Goal: Check status: Check status

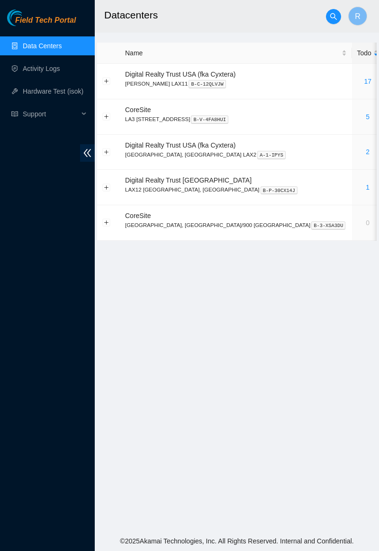
click at [365, 115] on link "5" at bounding box center [367, 117] width 4 height 8
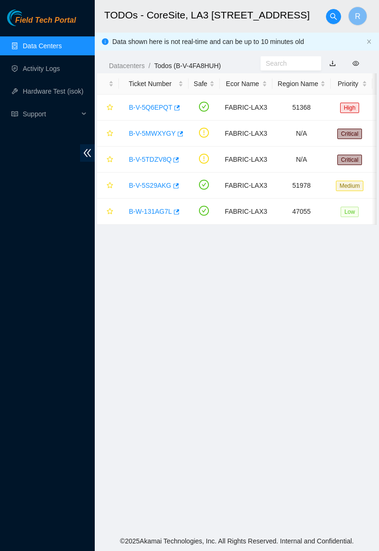
click at [151, 143] on td "B-V-5MWXYGY" at bounding box center [154, 134] width 70 height 26
click at [155, 136] on link "B-V-5MWXYGY" at bounding box center [152, 134] width 47 height 8
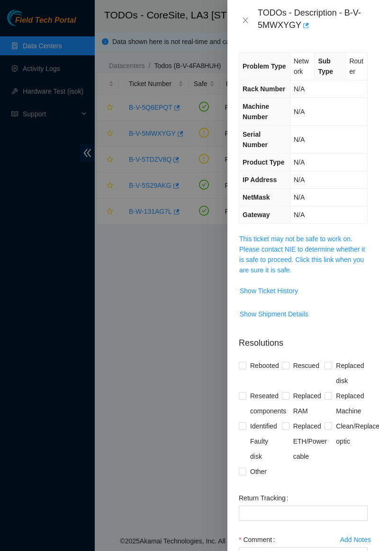
click at [344, 251] on link "This ticket may not be safe to work on. Please contact NIE to determine whether…" at bounding box center [301, 254] width 125 height 39
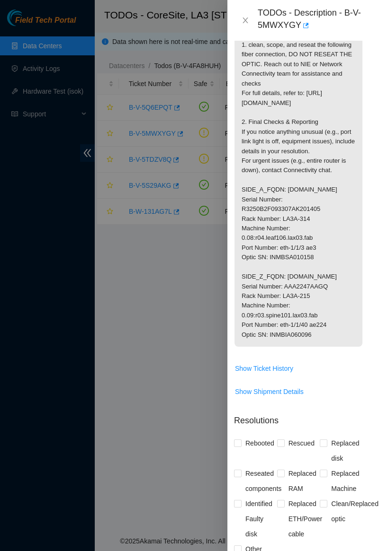
scroll to position [202, 5]
click at [241, 24] on button "Close" at bounding box center [245, 20] width 13 height 9
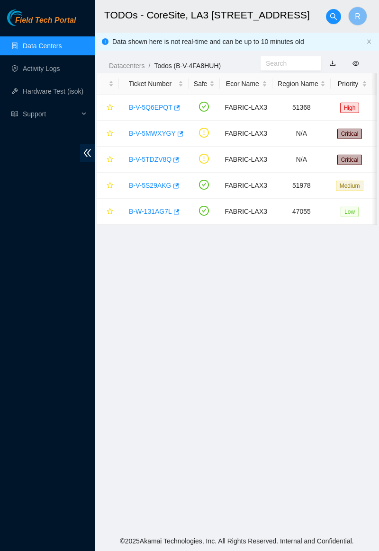
scroll to position [36, 5]
click at [162, 158] on link "B-V-5TDZV8Q" at bounding box center [150, 160] width 43 height 8
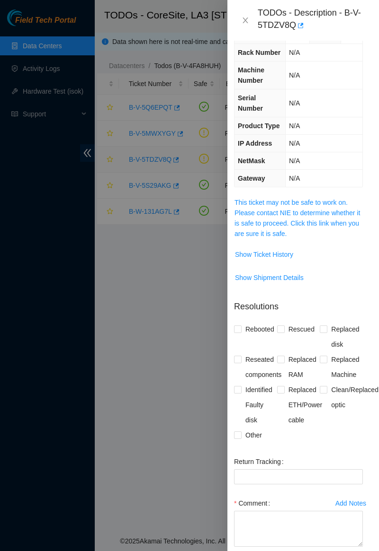
click at [303, 203] on link "This ticket may not be safe to work on. Please contact NIE to determine whether…" at bounding box center [296, 218] width 125 height 39
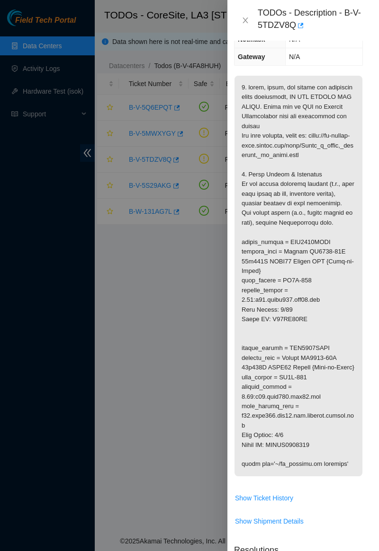
scroll to position [161, 5]
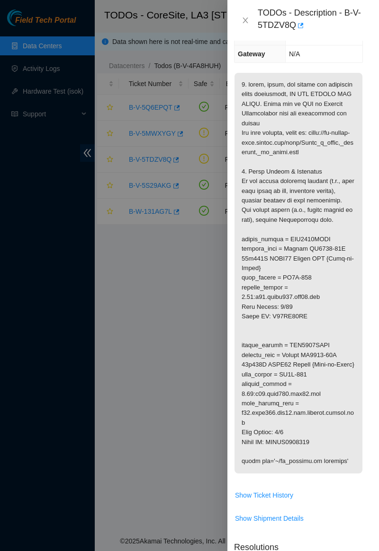
click at [242, 9] on div "TODOs - Description - B-V-5TDZV8Q" at bounding box center [303, 21] width 129 height 26
click at [249, 21] on button "Close" at bounding box center [245, 20] width 13 height 9
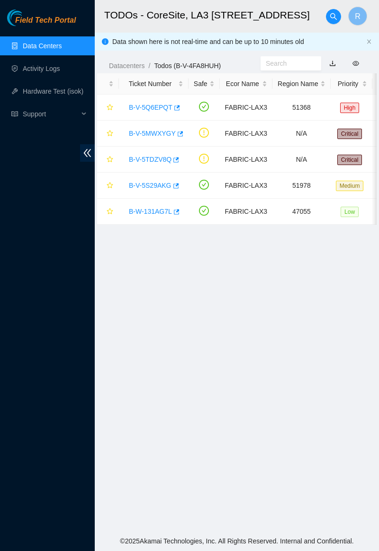
scroll to position [47, 5]
click at [159, 134] on link "B-V-5MWXYGY" at bounding box center [152, 134] width 47 height 8
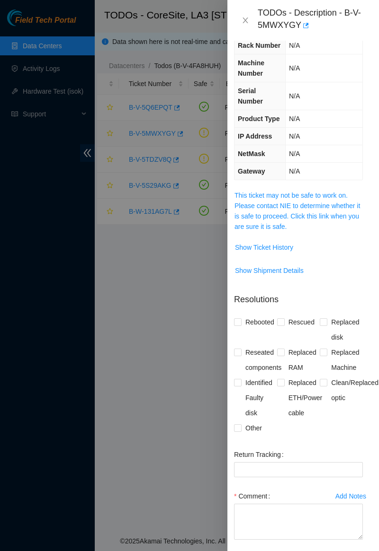
scroll to position [29, 5]
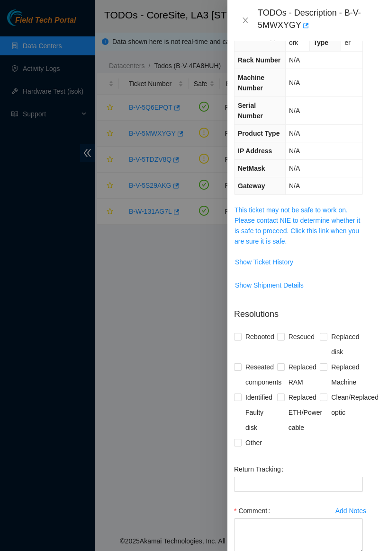
click at [322, 209] on link "This ticket may not be safe to work on. Please contact NIE to determine whether…" at bounding box center [296, 225] width 125 height 39
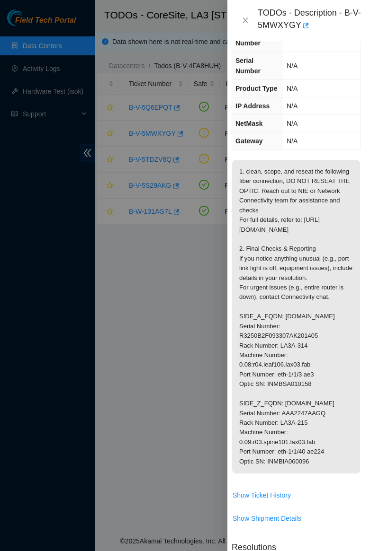
scroll to position [72, 8]
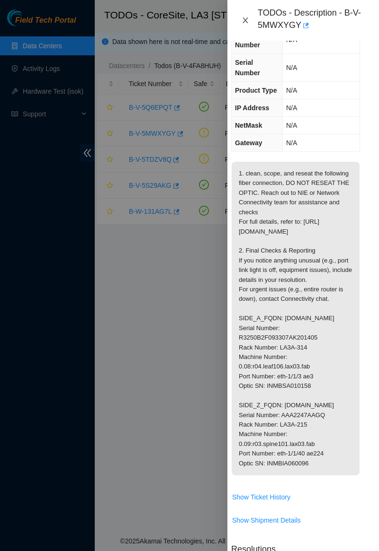
click at [251, 17] on button "Close" at bounding box center [245, 20] width 13 height 9
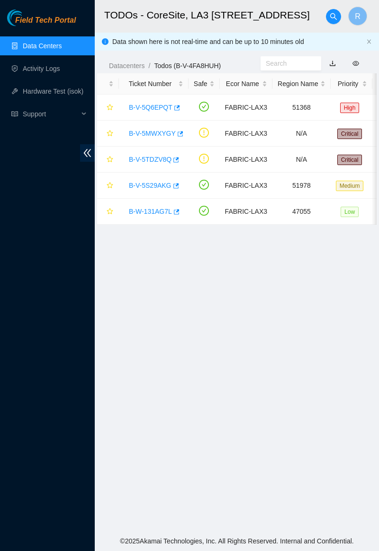
click at [150, 135] on link "B-V-5MWXYGY" at bounding box center [152, 134] width 47 height 8
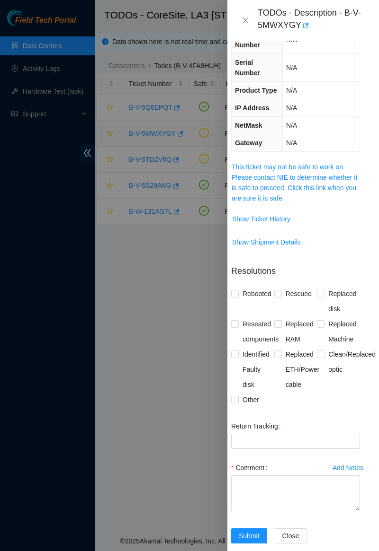
click at [299, 163] on link "This ticket may not be safe to work on. Please contact NIE to determine whether…" at bounding box center [293, 182] width 125 height 39
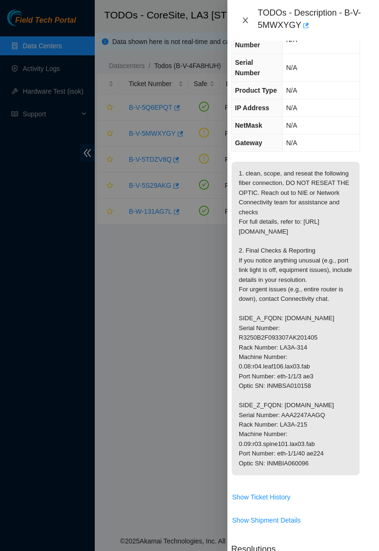
click at [245, 21] on icon "close" at bounding box center [245, 21] width 8 height 8
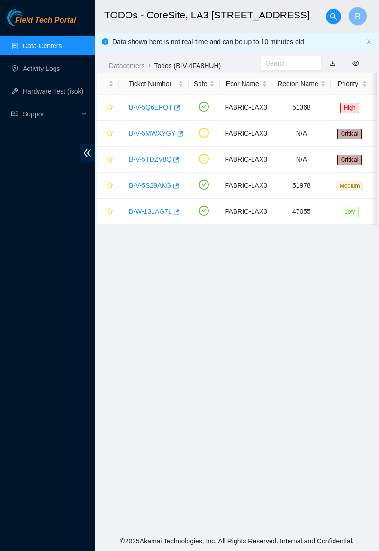
scroll to position [47, 8]
click at [142, 134] on link "B-V-5MWXYGY" at bounding box center [152, 134] width 47 height 8
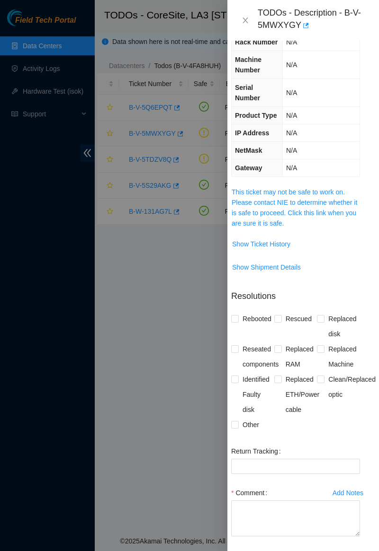
scroll to position [72, 8]
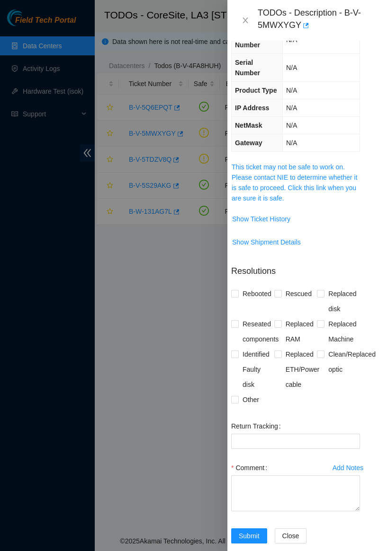
click at [337, 164] on link "This ticket may not be safe to work on. Please contact NIE to determine whether…" at bounding box center [293, 182] width 125 height 39
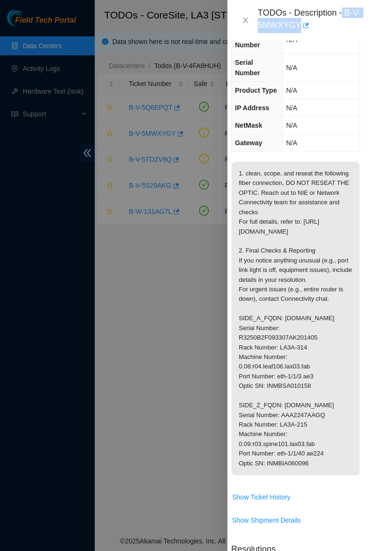
copy div "B-V-5MWXYGY"
click at [1, 166] on div at bounding box center [189, 275] width 379 height 551
click at [297, 379] on p "1. clean, scope, and reseat the following fiber connection, DO NOT RESEAT THE O…" at bounding box center [295, 319] width 128 height 314
